Goal: Task Accomplishment & Management: Use online tool/utility

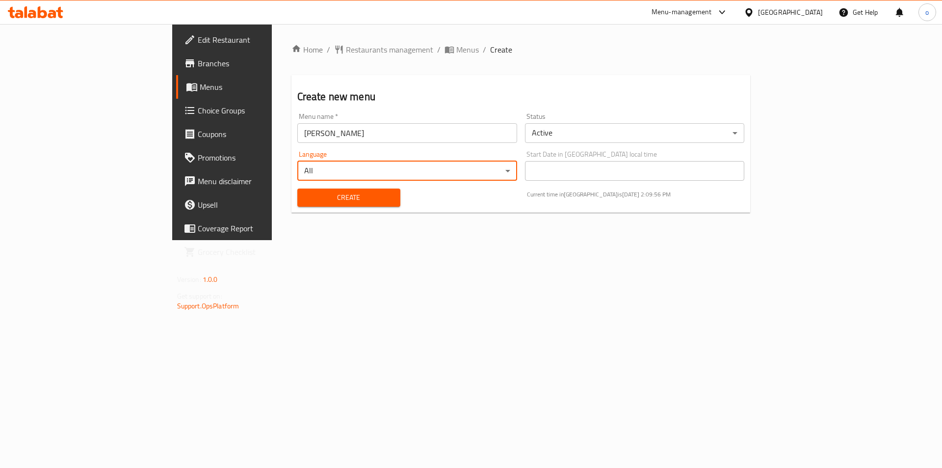
click at [332, 192] on span "Create" at bounding box center [348, 197] width 87 height 12
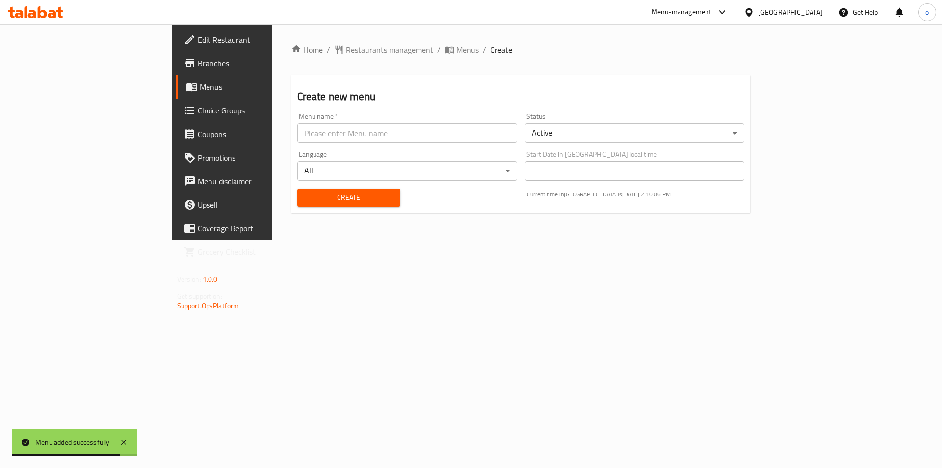
click at [384, 129] on input "text" at bounding box center [407, 133] width 220 height 20
type input "[PERSON_NAME]"
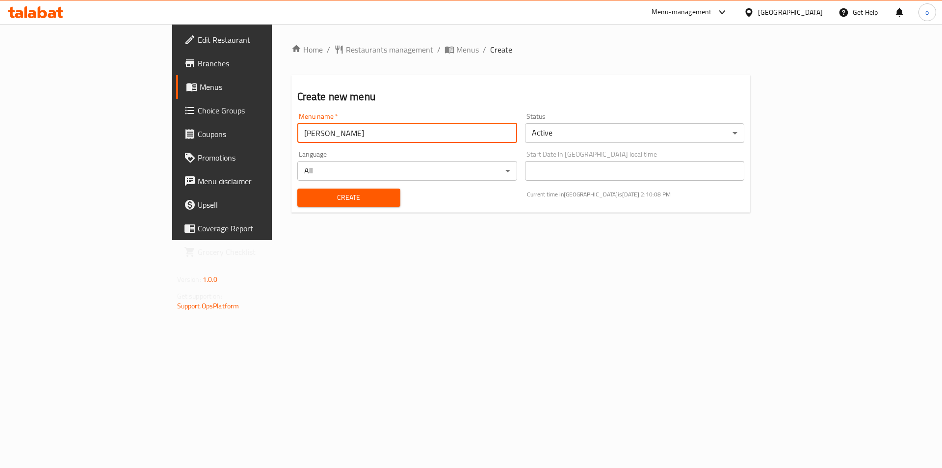
click at [305, 193] on span "Create" at bounding box center [348, 197] width 87 height 12
click at [456, 51] on span "Menus" at bounding box center [467, 50] width 23 height 12
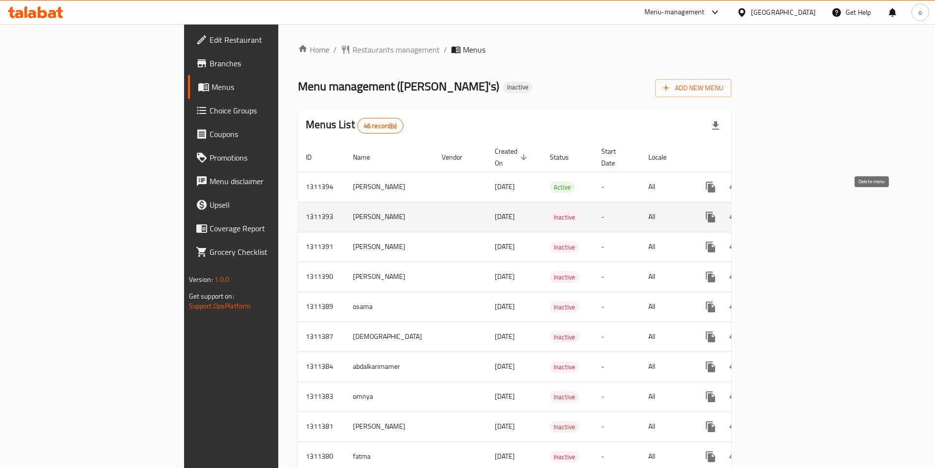
click at [764, 211] on icon "enhanced table" at bounding box center [758, 217] width 12 height 12
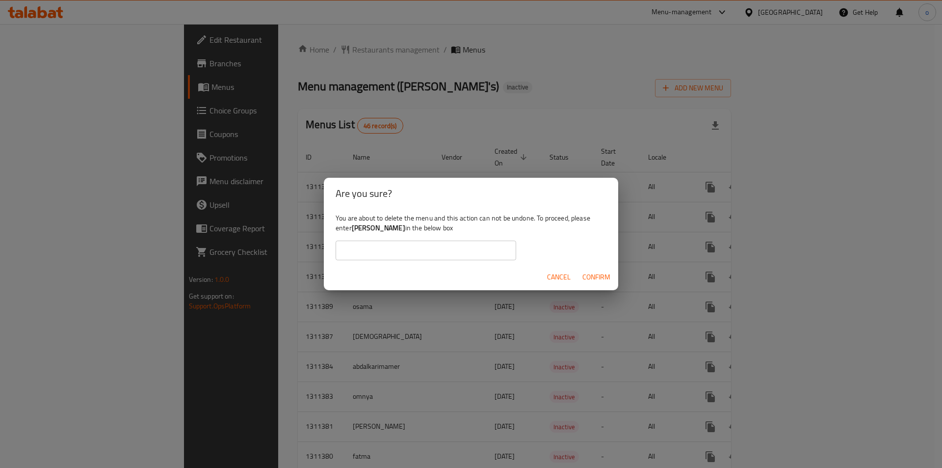
click at [399, 244] on input "text" at bounding box center [426, 250] width 181 height 20
type input "[PERSON_NAME]"
click at [599, 273] on span "Confirm" at bounding box center [597, 277] width 28 height 12
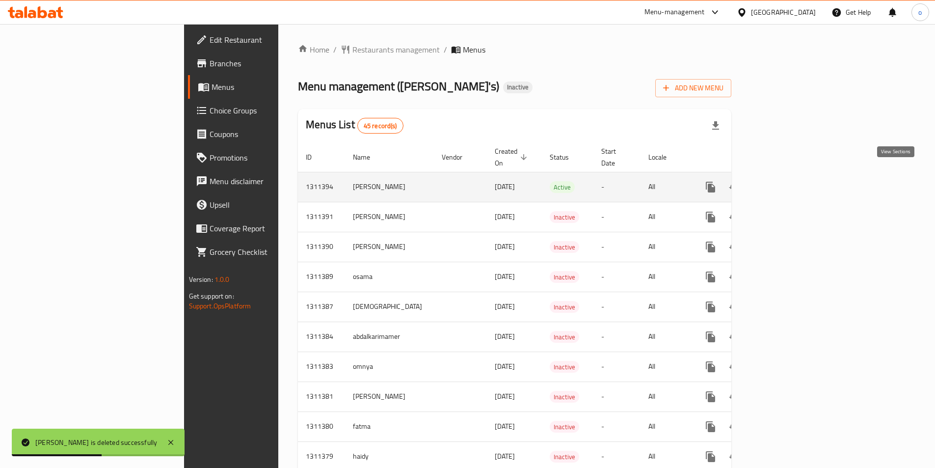
click at [787, 181] on icon "enhanced table" at bounding box center [781, 187] width 12 height 12
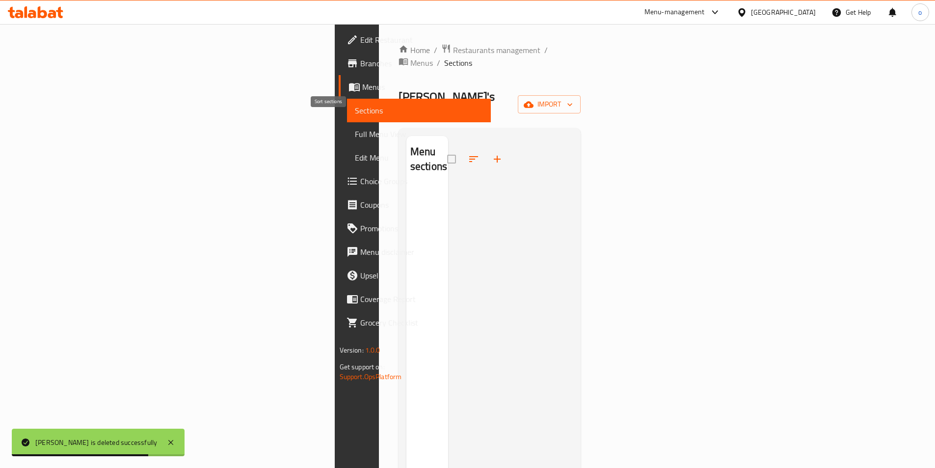
click at [462, 147] on span at bounding box center [474, 159] width 24 height 24
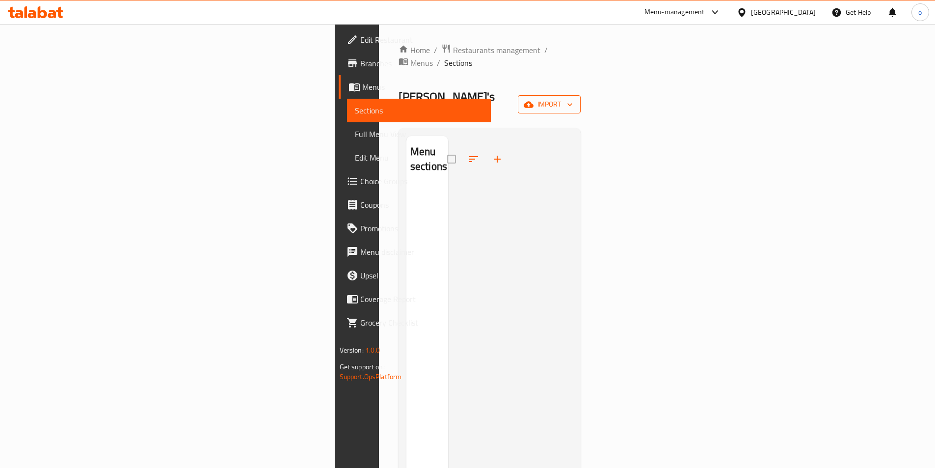
click at [573, 98] on span "import" at bounding box center [549, 104] width 47 height 12
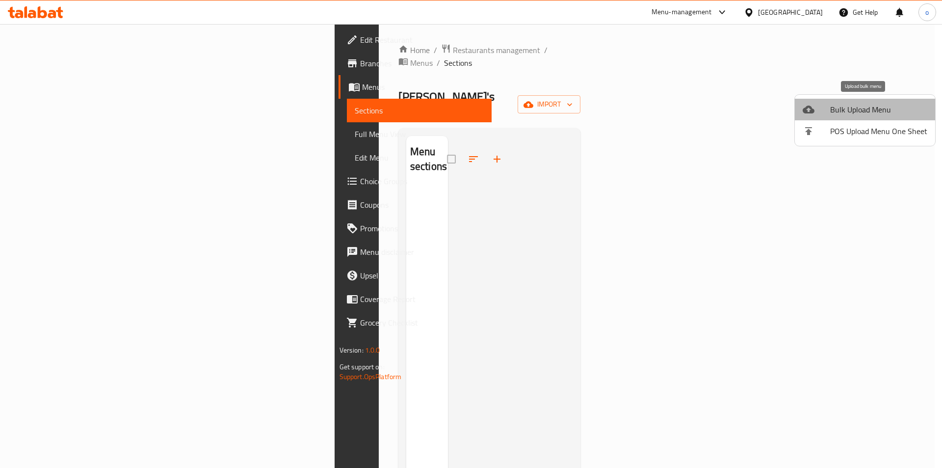
click at [881, 109] on span "Bulk Upload Menu" at bounding box center [878, 110] width 97 height 12
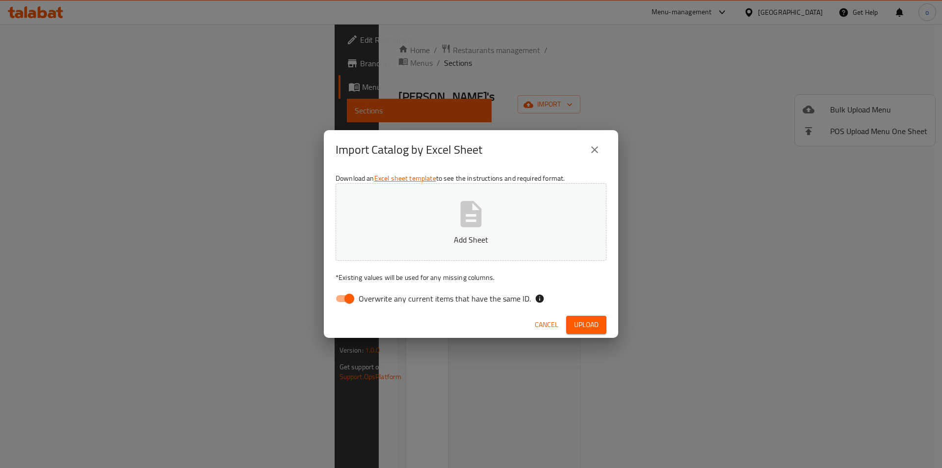
click at [356, 297] on input "Overwrite any current items that have the same ID." at bounding box center [349, 298] width 56 height 19
checkbox input "false"
click at [584, 322] on span "Upload" at bounding box center [586, 325] width 25 height 12
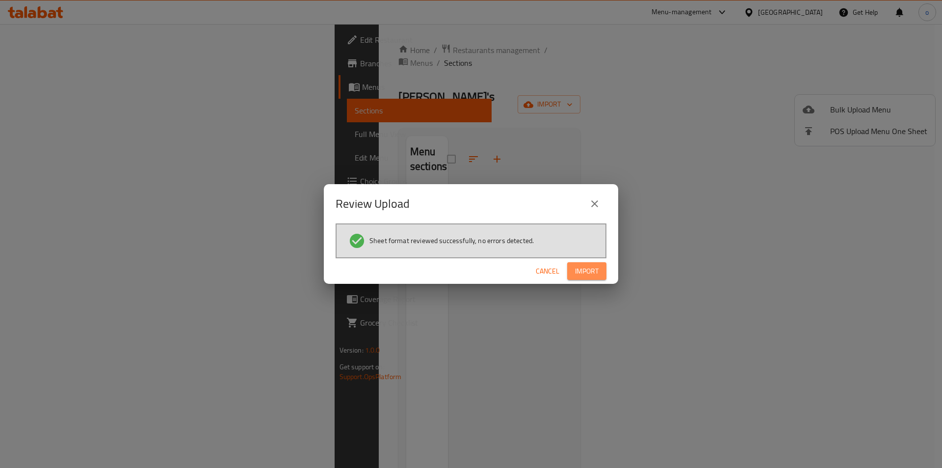
click at [578, 270] on span "Import" at bounding box center [587, 271] width 24 height 12
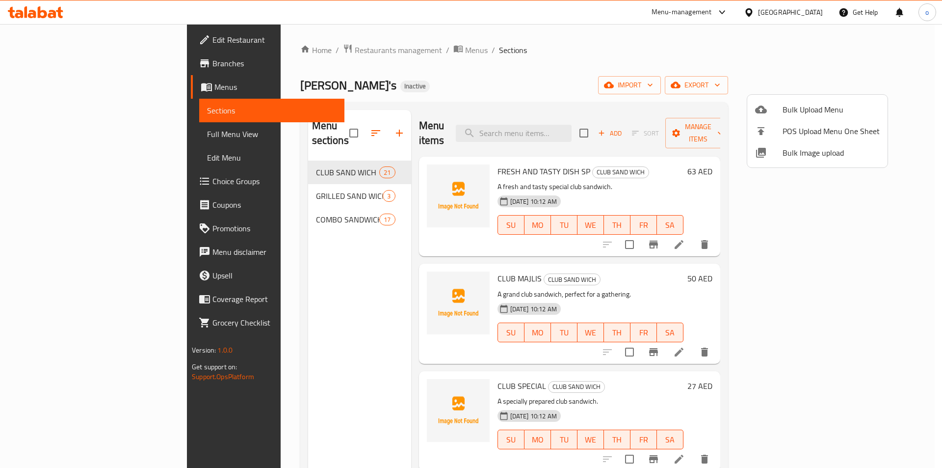
click at [36, 132] on div at bounding box center [471, 234] width 942 height 468
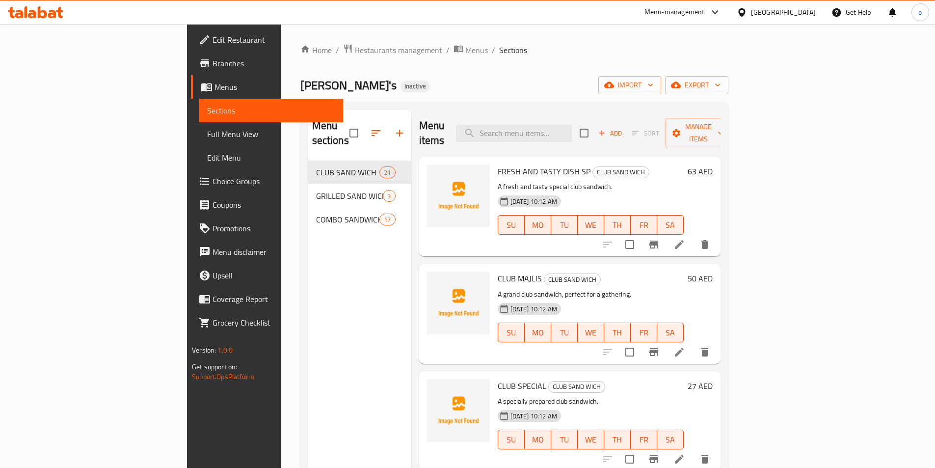
click at [207, 130] on span "Full Menu View" at bounding box center [271, 134] width 128 height 12
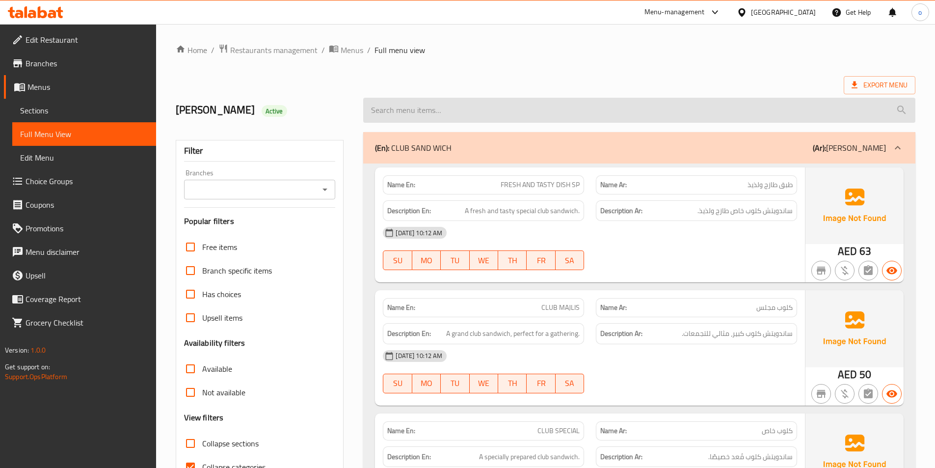
click at [685, 120] on input "search" at bounding box center [639, 110] width 552 height 25
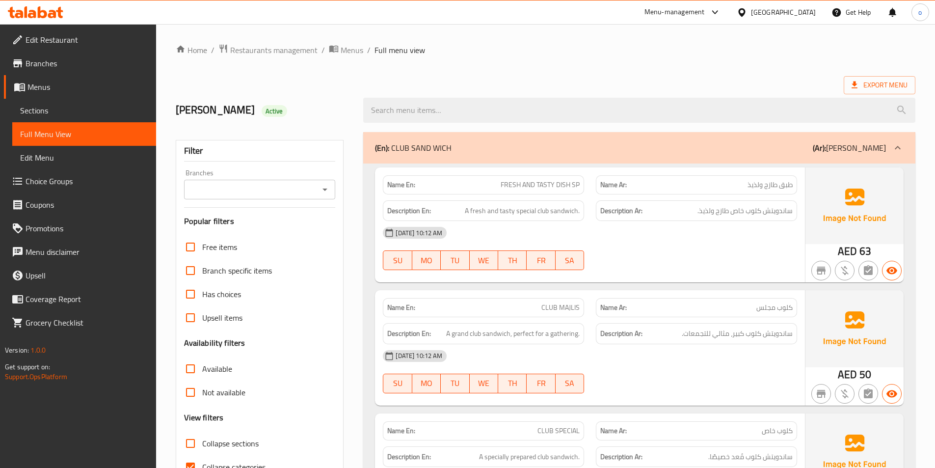
click at [637, 169] on div "Name Ar: طبق طازج ولذيذ" at bounding box center [696, 184] width 213 height 31
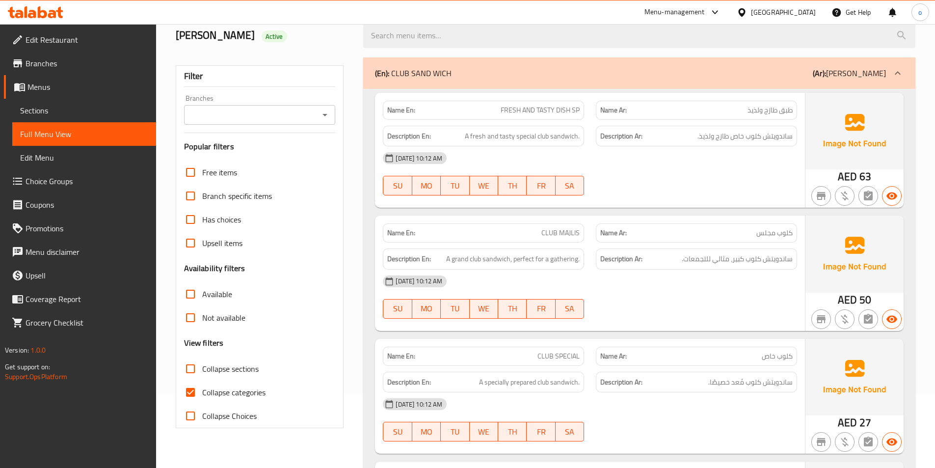
scroll to position [98, 0]
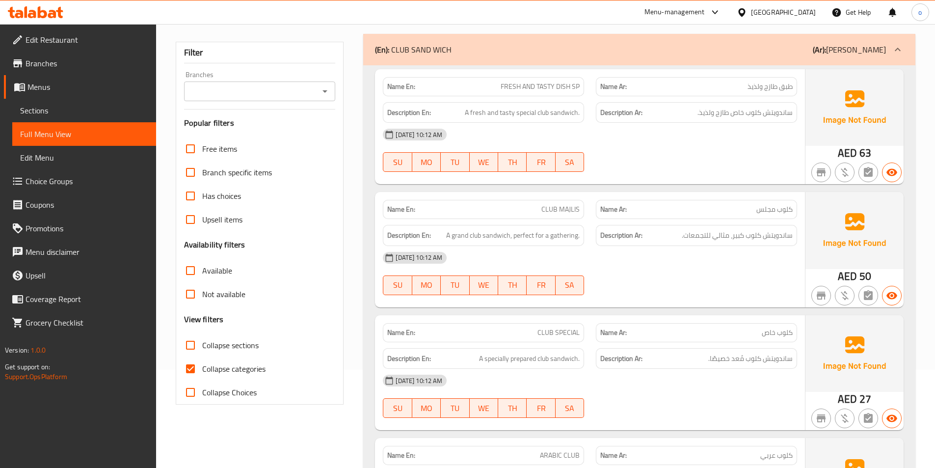
click at [719, 268] on div "[DATE] 10:12 AM" at bounding box center [590, 258] width 426 height 24
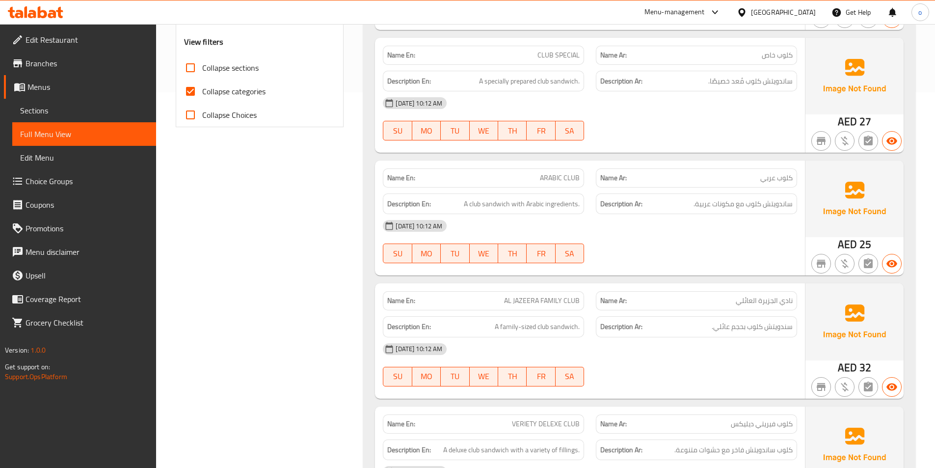
scroll to position [393, 0]
